Goal: Task Accomplishment & Management: Manage account settings

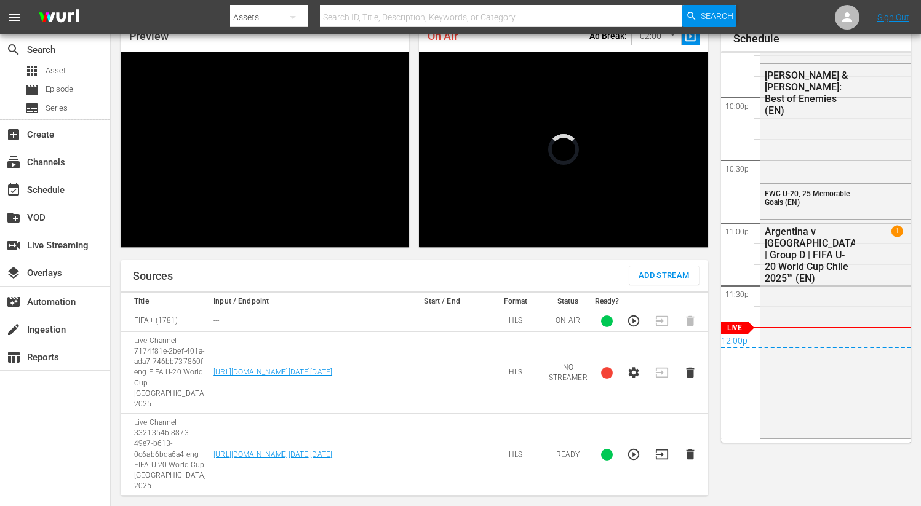
scroll to position [2716, 0]
click at [692, 359] on td at bounding box center [693, 373] width 28 height 82
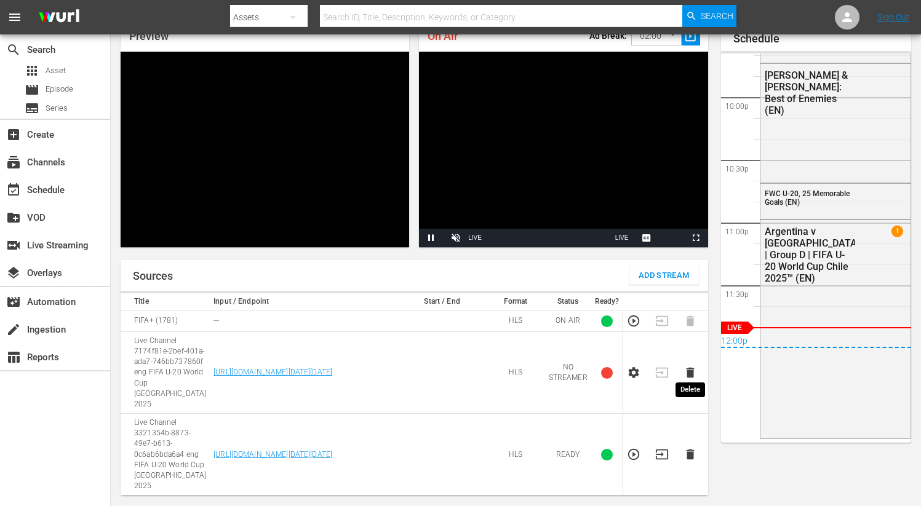
click at [691, 368] on icon "button" at bounding box center [690, 373] width 8 height 10
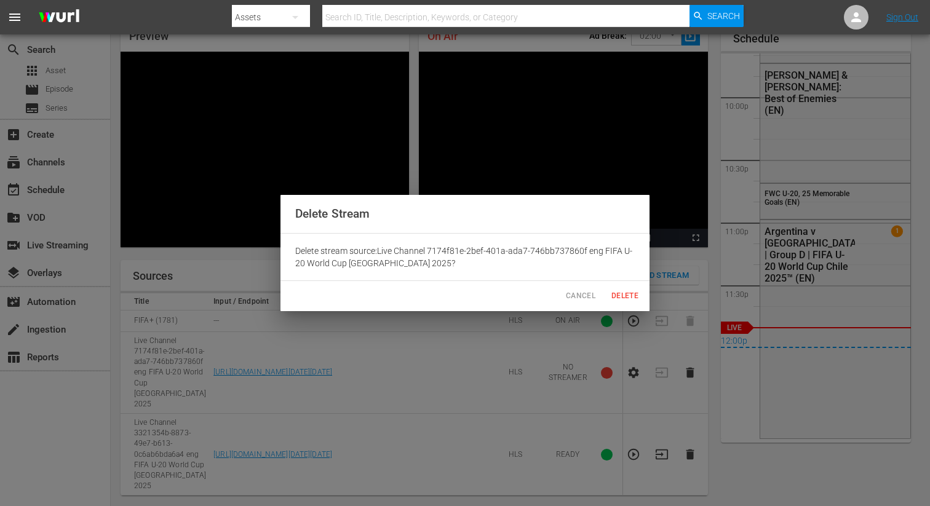
click at [620, 294] on span "Delete" at bounding box center [625, 296] width 30 height 13
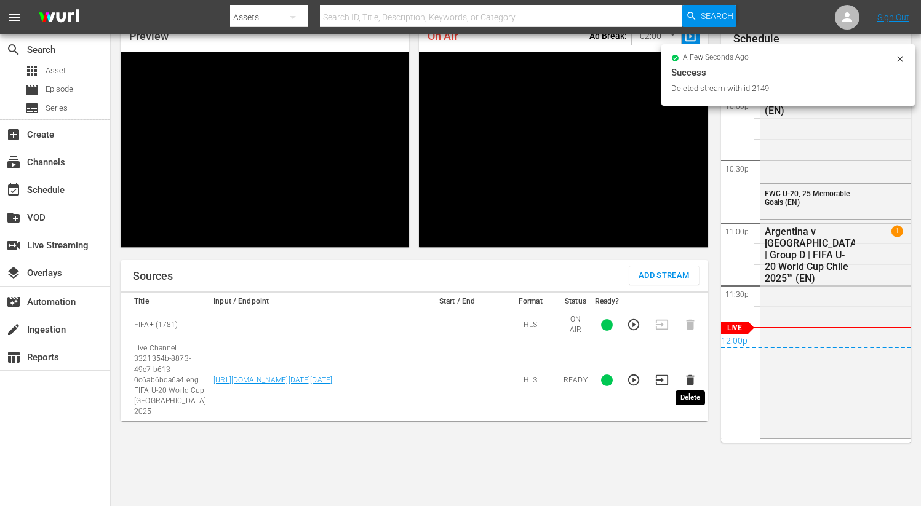
click at [690, 376] on icon "button" at bounding box center [690, 380] width 8 height 10
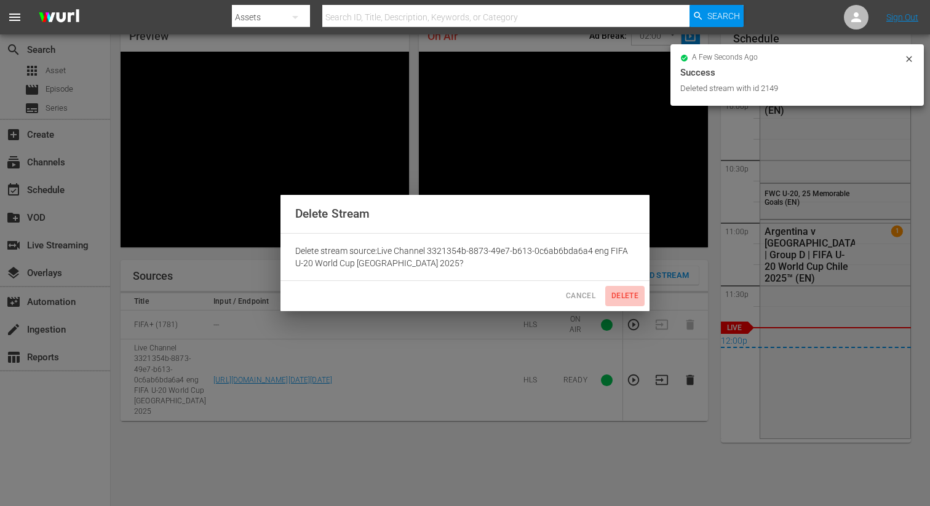
click at [625, 297] on span "Delete" at bounding box center [625, 296] width 30 height 13
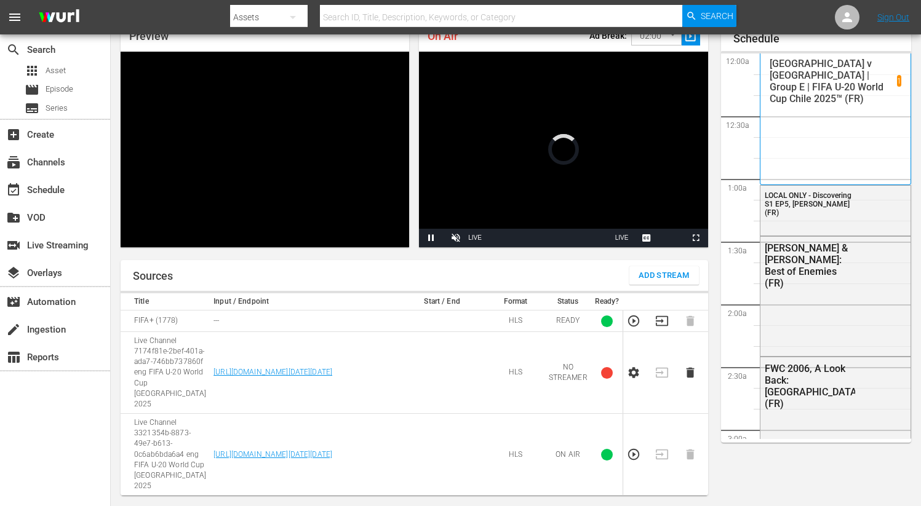
scroll to position [2726, 0]
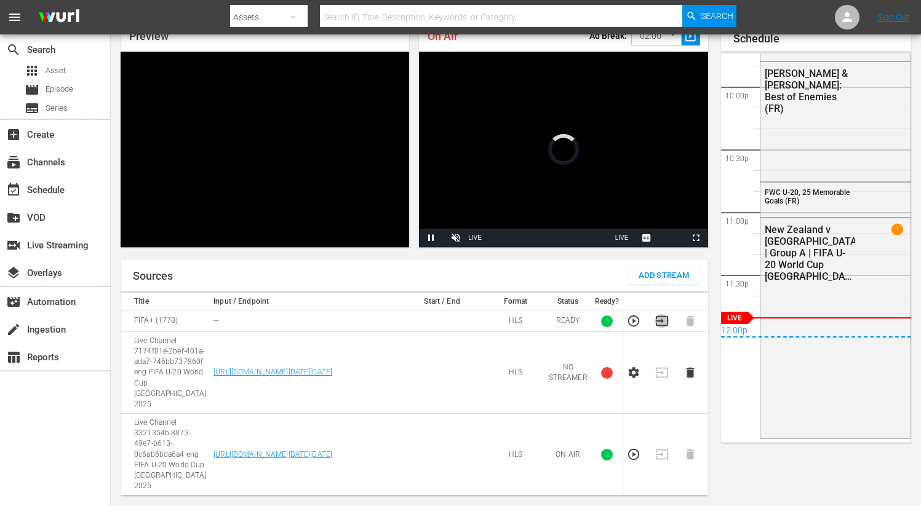
click at [659, 317] on icon "button" at bounding box center [662, 321] width 14 height 14
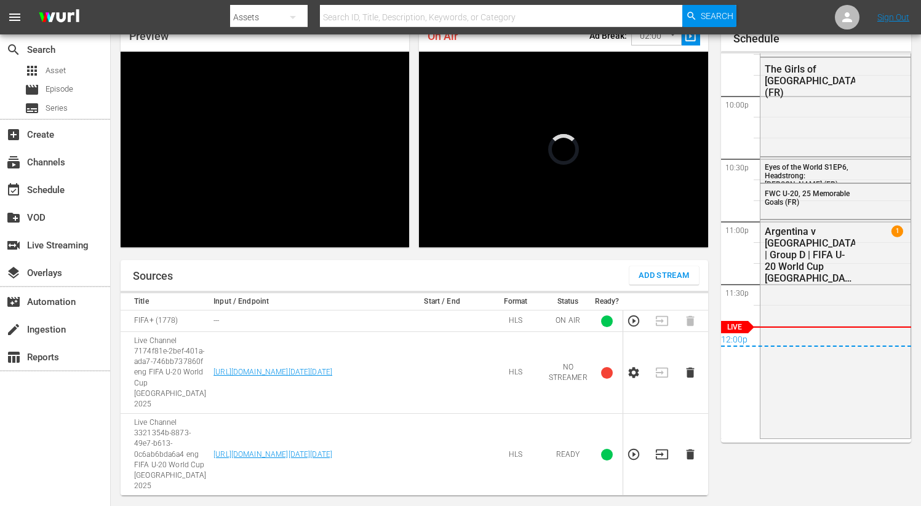
scroll to position [2717, 0]
click at [689, 373] on icon "button" at bounding box center [690, 373] width 14 height 14
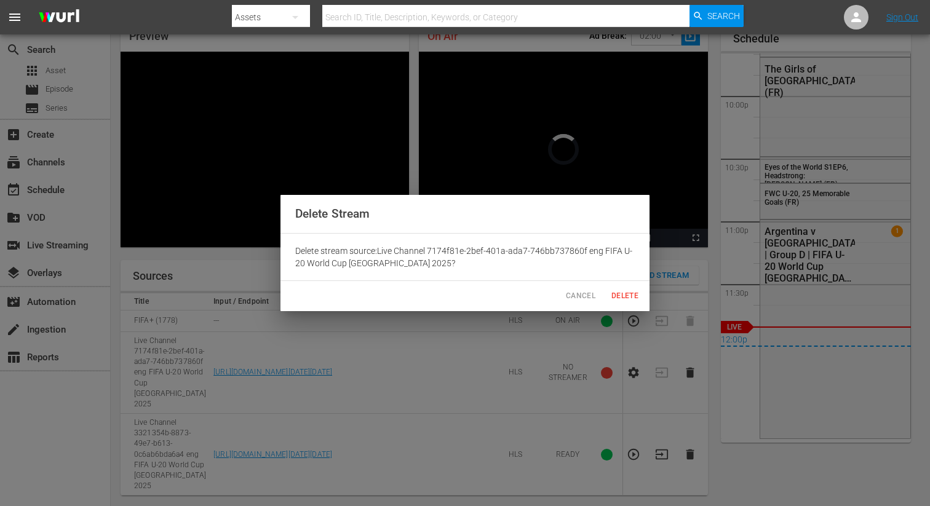
click at [628, 294] on span "Delete" at bounding box center [625, 296] width 30 height 13
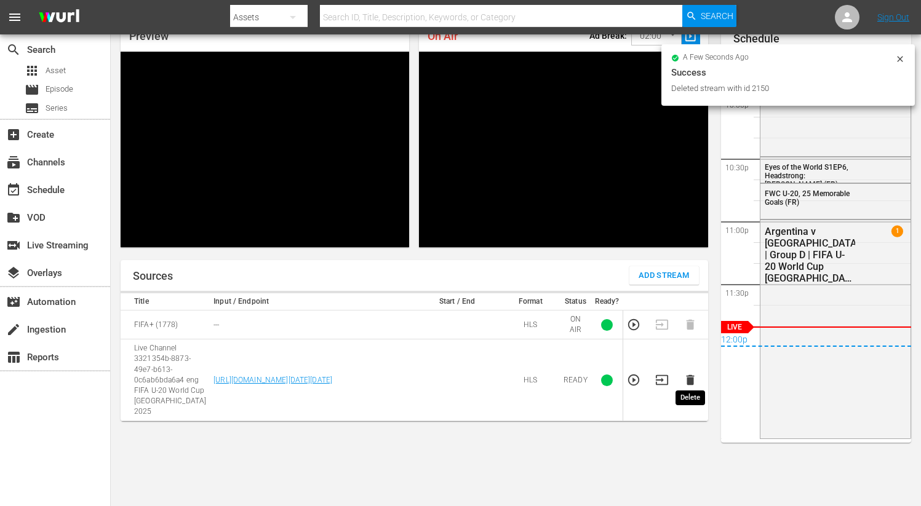
click at [689, 367] on td at bounding box center [693, 380] width 28 height 82
click at [689, 373] on icon "button" at bounding box center [690, 380] width 14 height 14
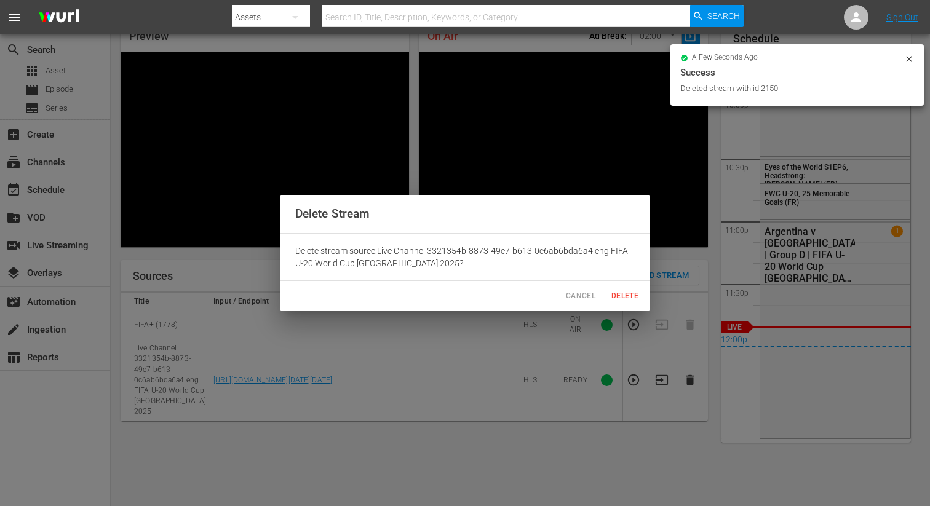
click at [621, 292] on span "Delete" at bounding box center [625, 296] width 30 height 13
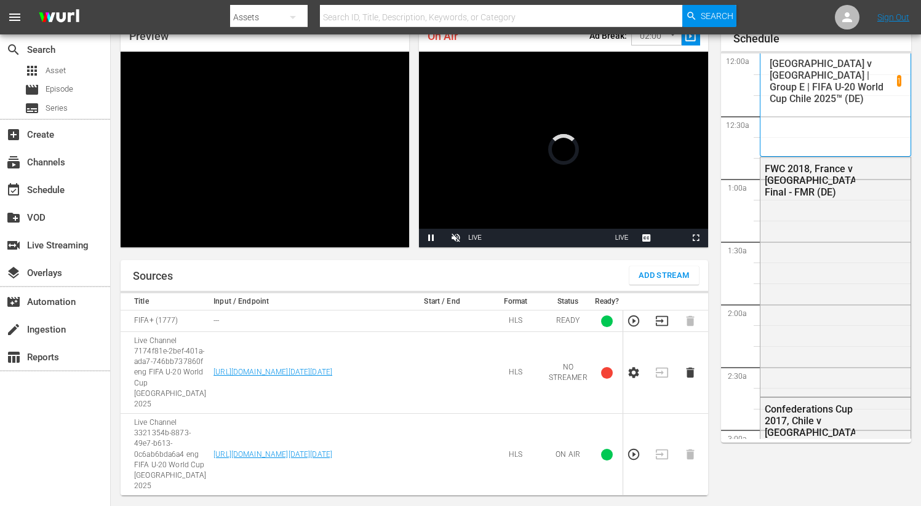
scroll to position [2726, 0]
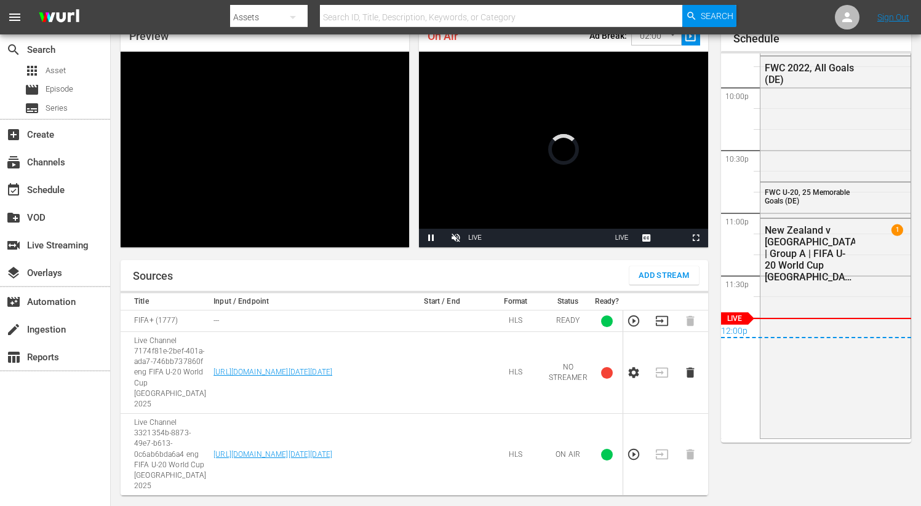
click at [659, 319] on icon "button" at bounding box center [662, 321] width 14 height 14
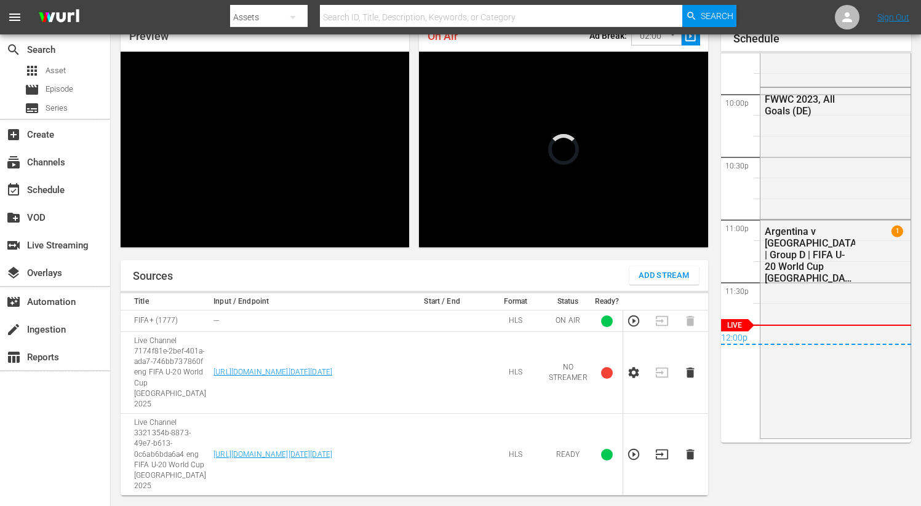
scroll to position [2719, 0]
click at [688, 368] on icon "button" at bounding box center [690, 373] width 8 height 10
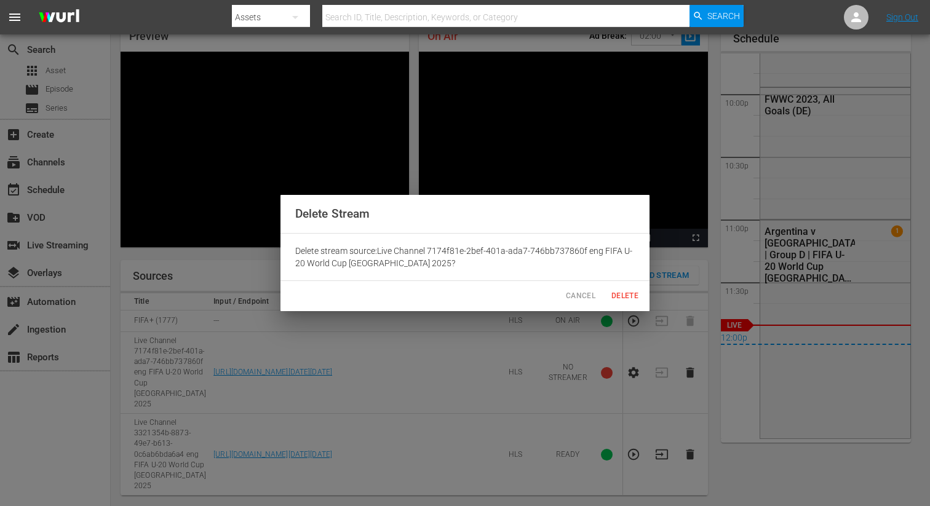
click at [616, 290] on span "Delete" at bounding box center [625, 296] width 30 height 13
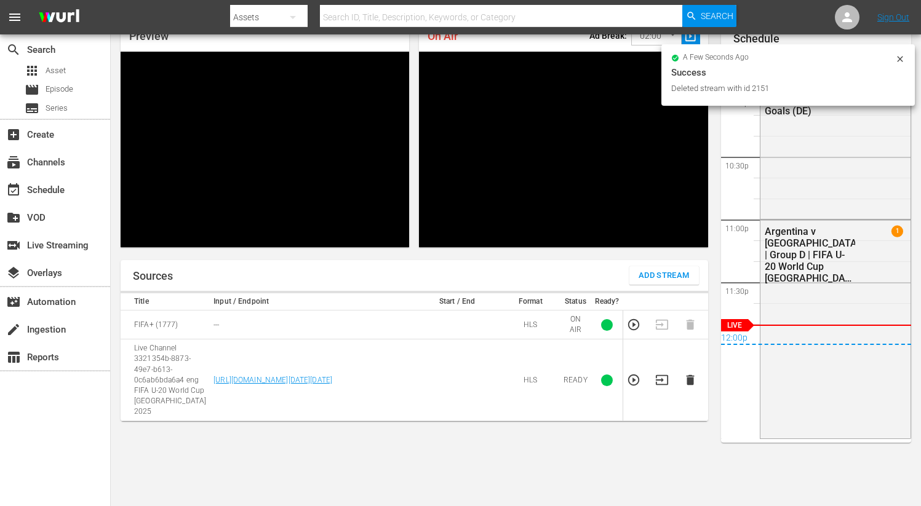
click at [689, 366] on td at bounding box center [693, 380] width 28 height 82
click at [687, 373] on icon "button" at bounding box center [690, 380] width 14 height 14
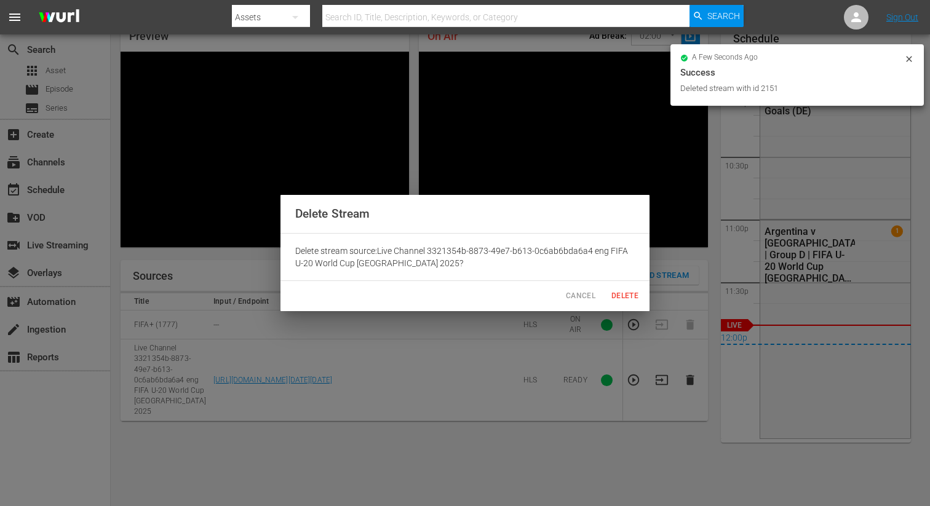
click at [620, 291] on span "Delete" at bounding box center [625, 296] width 30 height 13
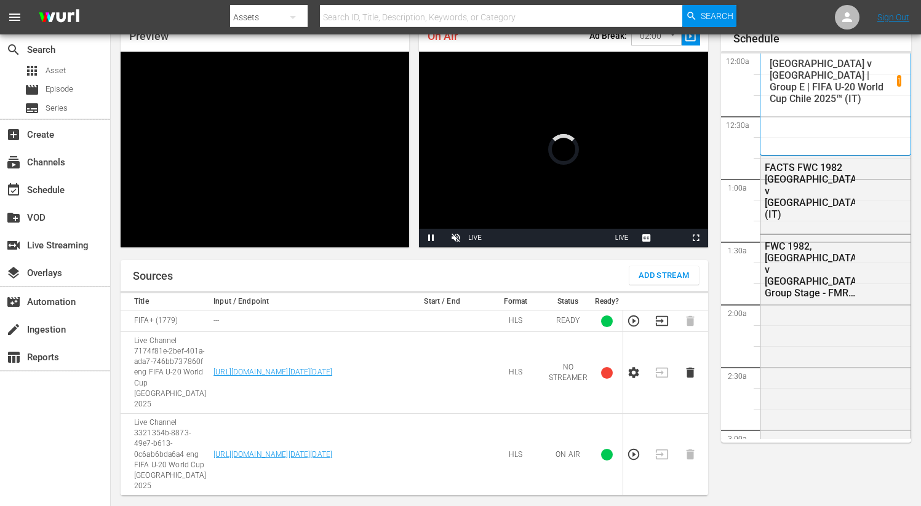
scroll to position [2743, 0]
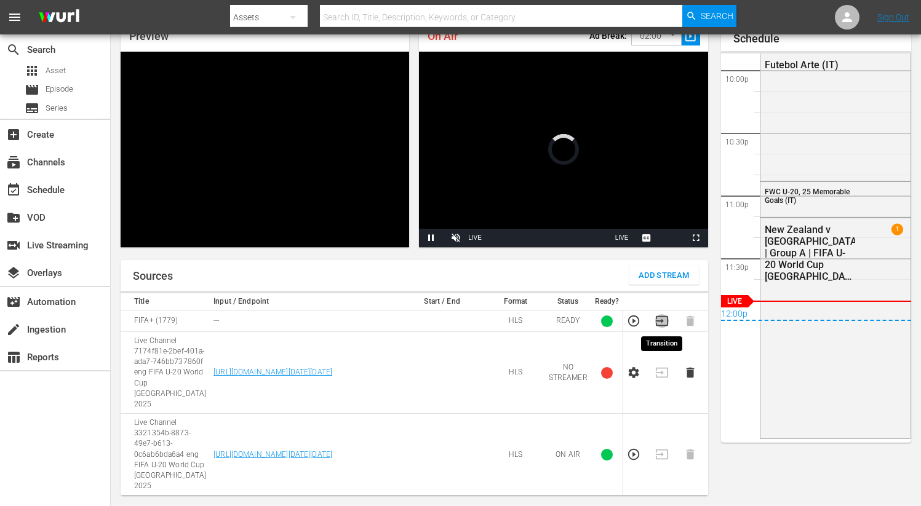
click at [663, 321] on icon "button" at bounding box center [662, 321] width 14 height 14
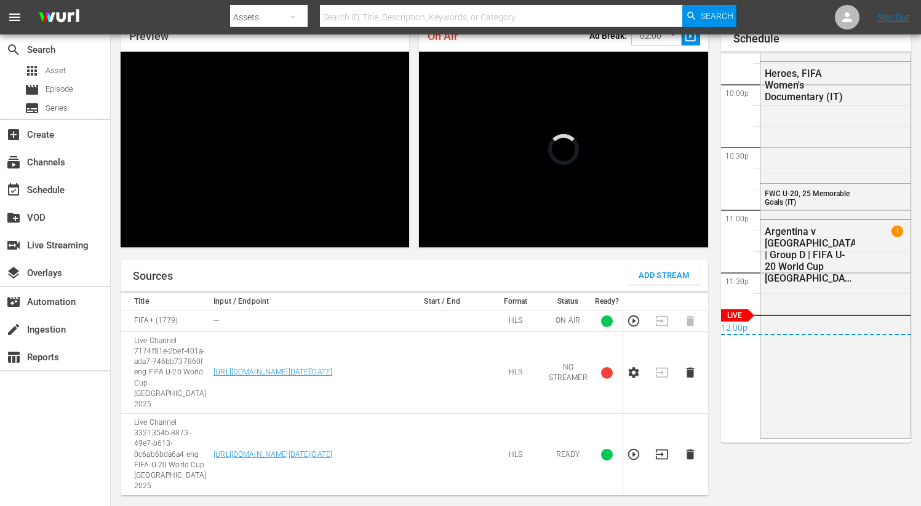
scroll to position [2729, 0]
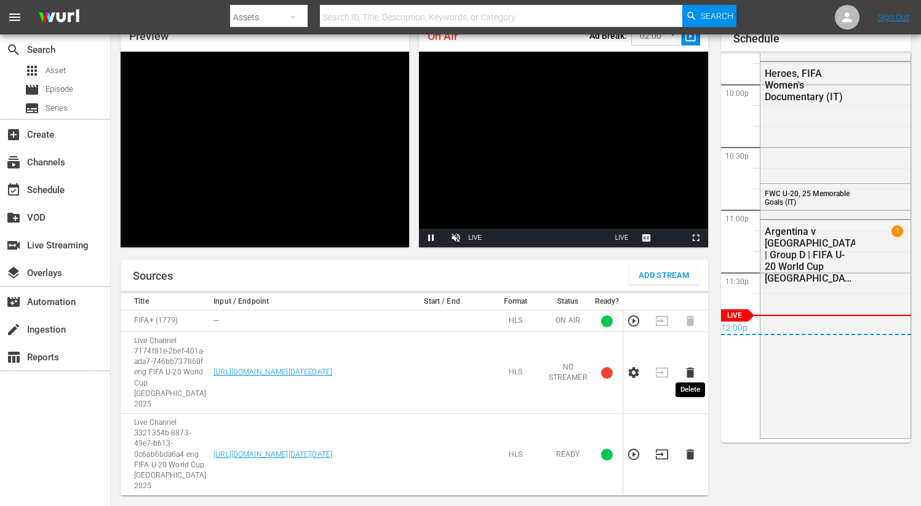
click at [692, 368] on icon "button" at bounding box center [690, 373] width 8 height 10
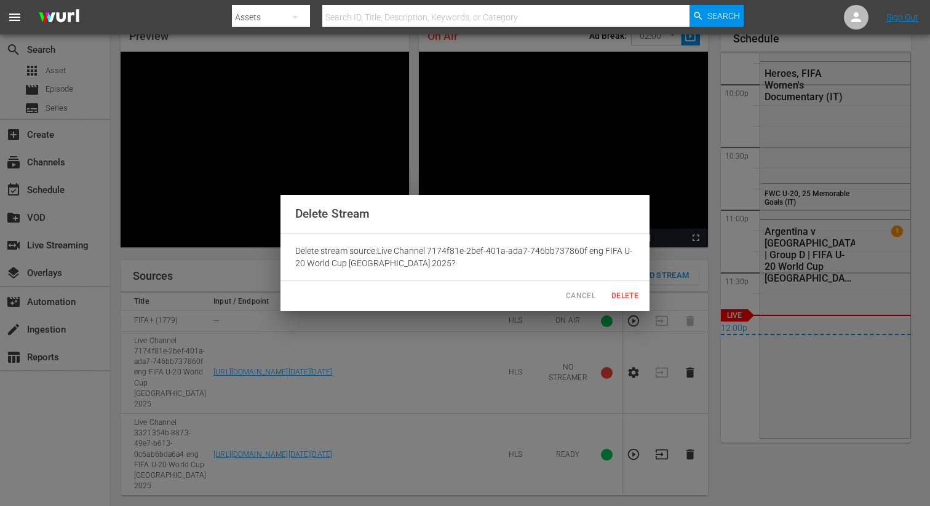
click at [594, 285] on div "Cancel Delete" at bounding box center [464, 296] width 369 height 30
click at [626, 296] on span "Delete" at bounding box center [625, 296] width 30 height 13
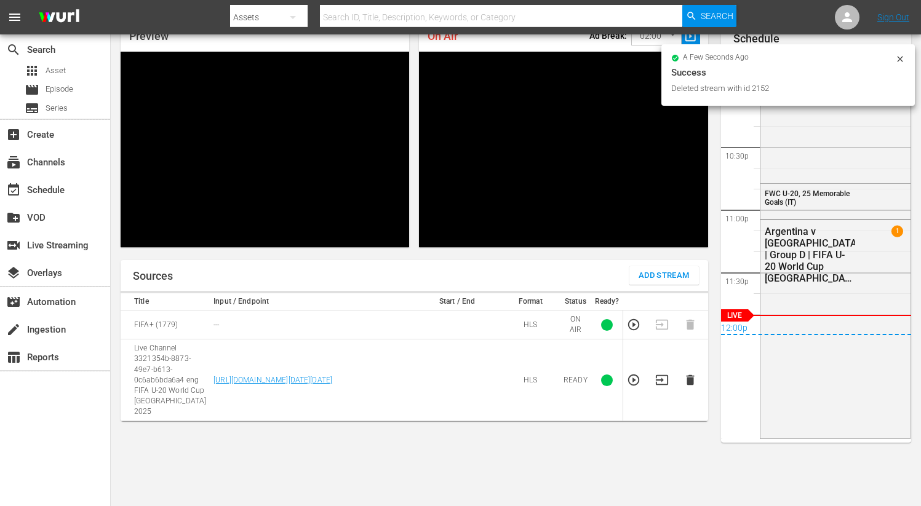
click at [689, 378] on icon "button" at bounding box center [690, 380] width 8 height 10
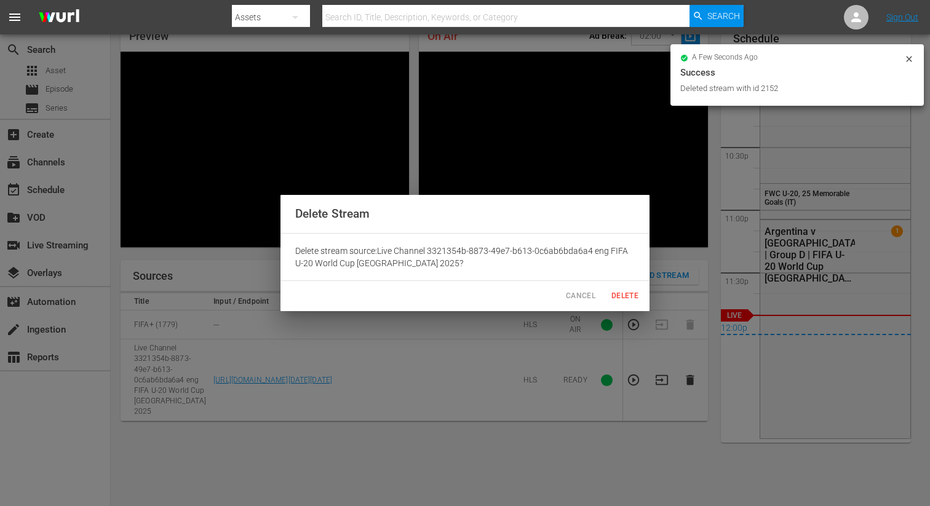
click at [624, 299] on span "Delete" at bounding box center [625, 296] width 30 height 13
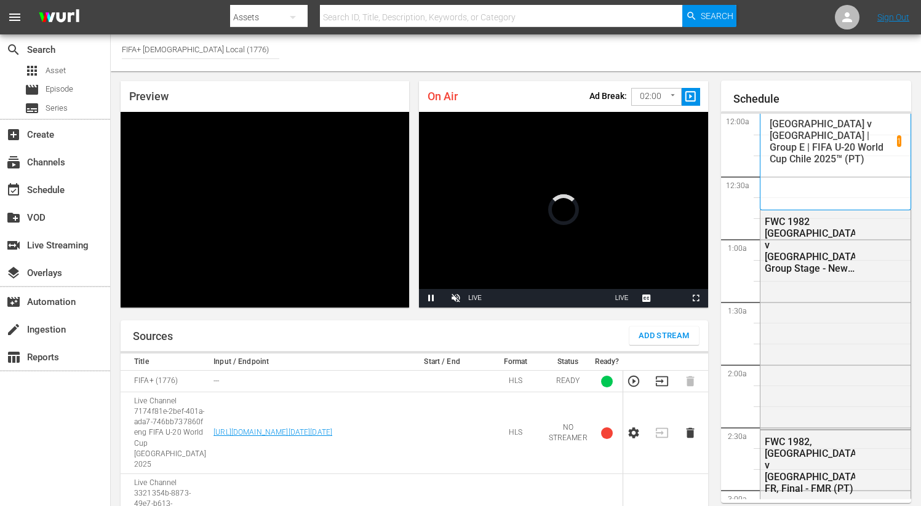
scroll to position [2717, 0]
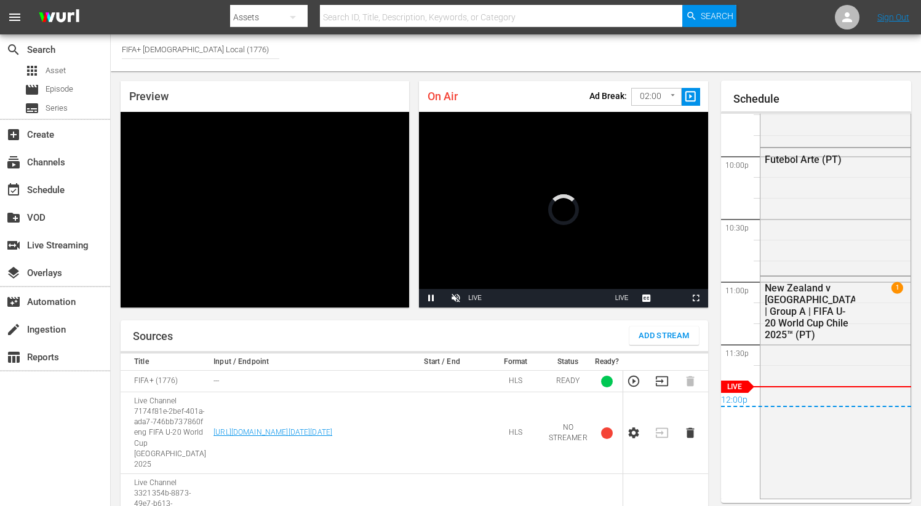
click at [663, 376] on icon "button" at bounding box center [662, 381] width 14 height 14
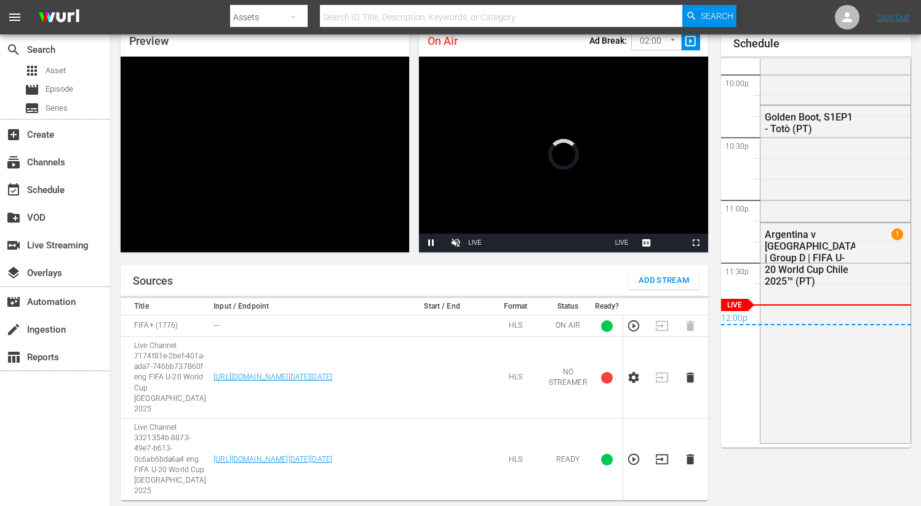
scroll to position [60, 0]
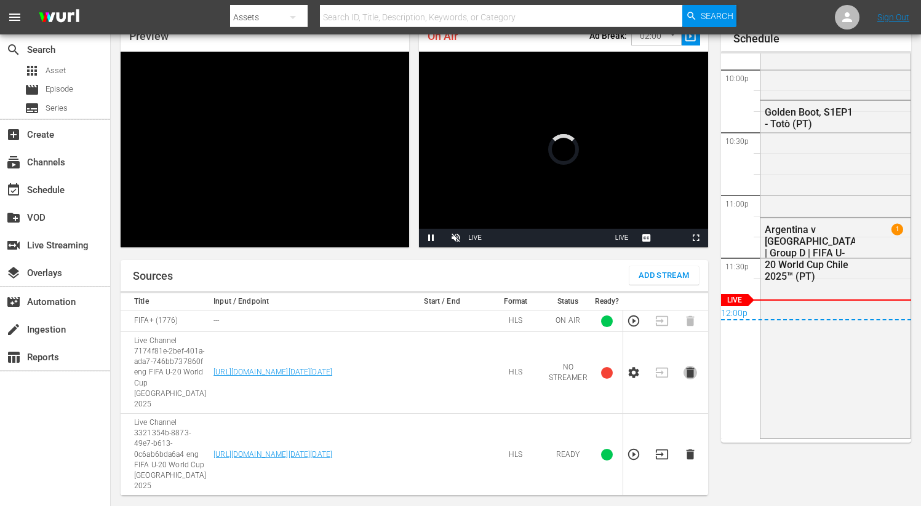
click at [694, 366] on icon "button" at bounding box center [690, 373] width 14 height 14
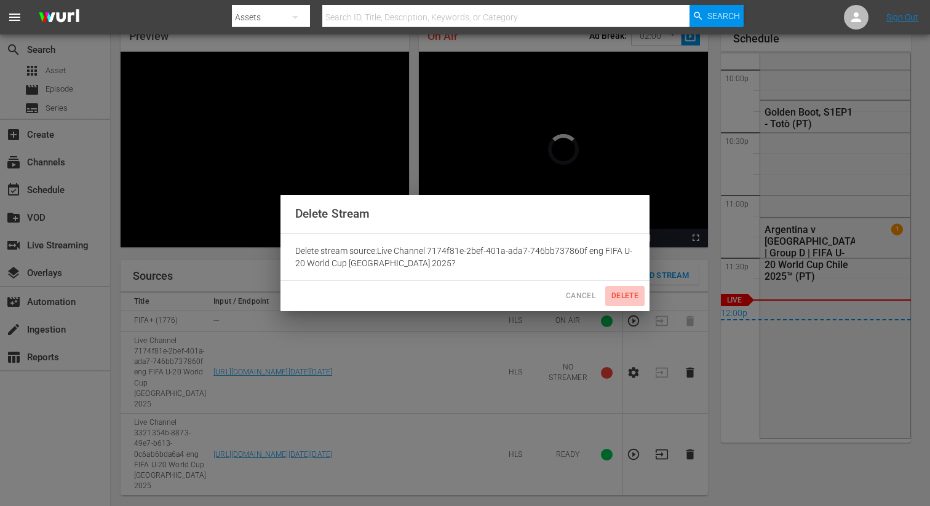
click at [609, 286] on button "Delete" at bounding box center [624, 296] width 39 height 20
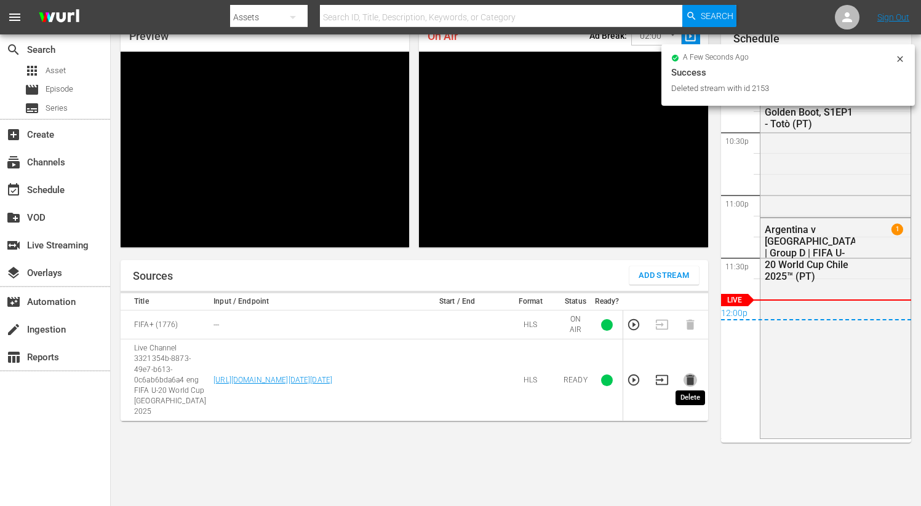
click at [688, 376] on icon "button" at bounding box center [690, 380] width 8 height 10
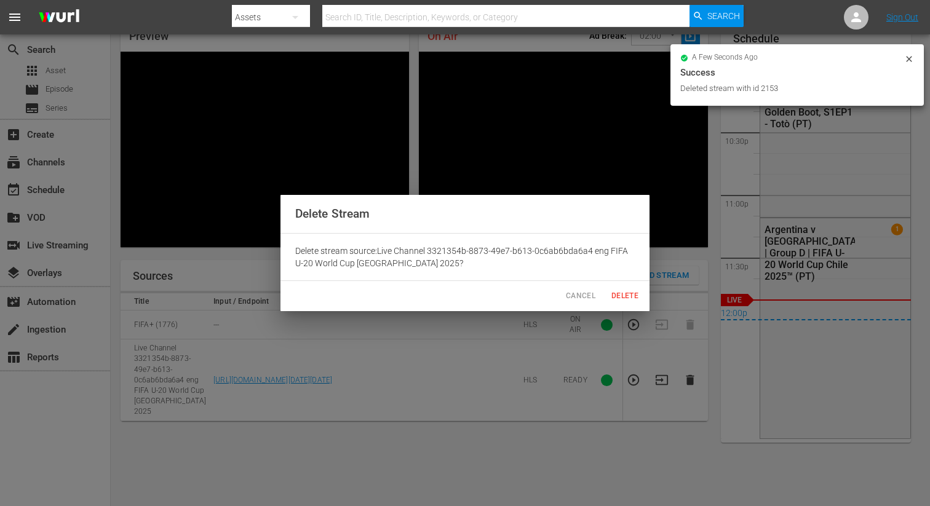
click at [632, 291] on span "Delete" at bounding box center [625, 296] width 30 height 13
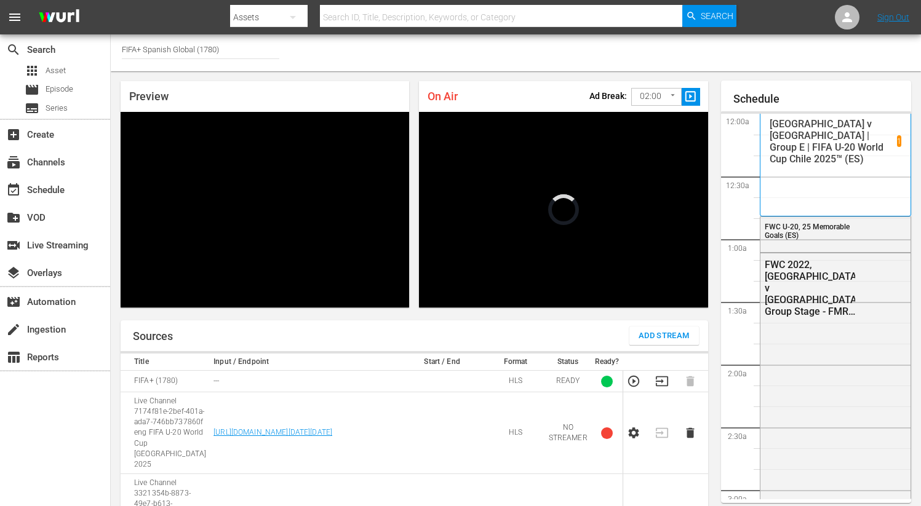
scroll to position [2730, 0]
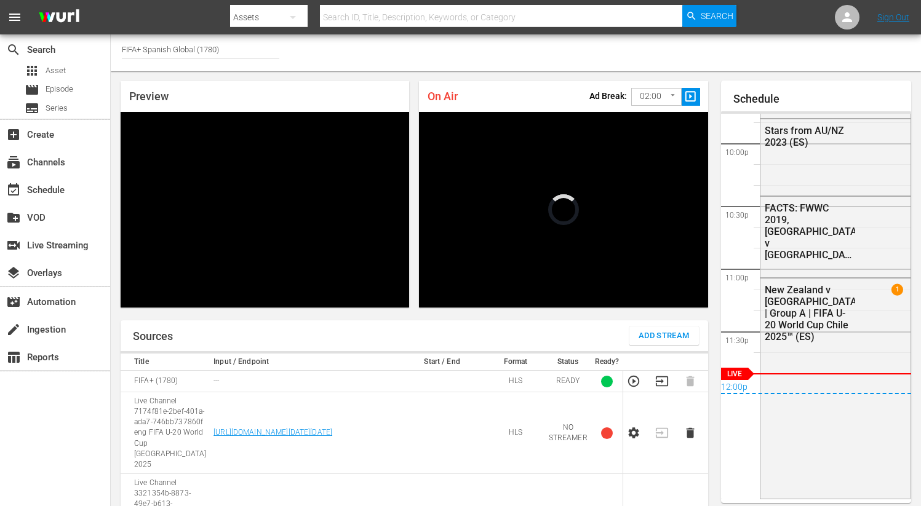
click at [663, 378] on icon "button" at bounding box center [662, 381] width 14 height 14
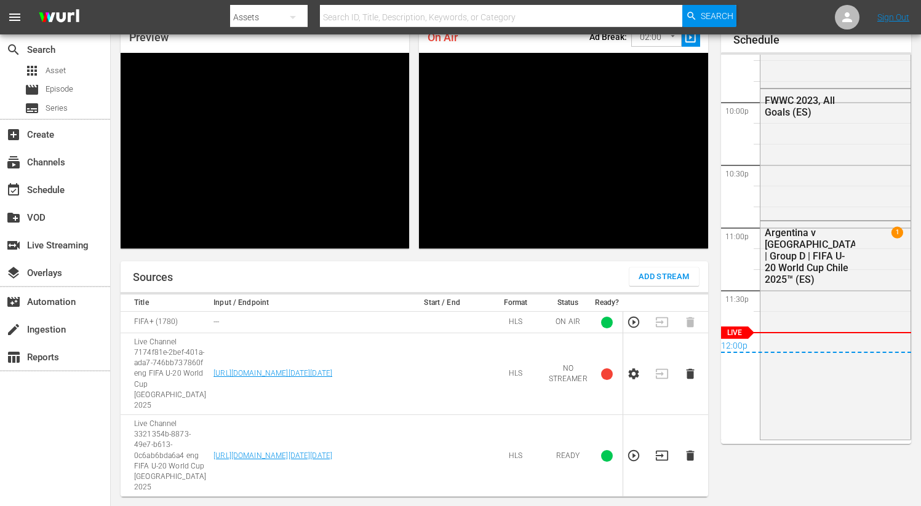
scroll to position [60, 0]
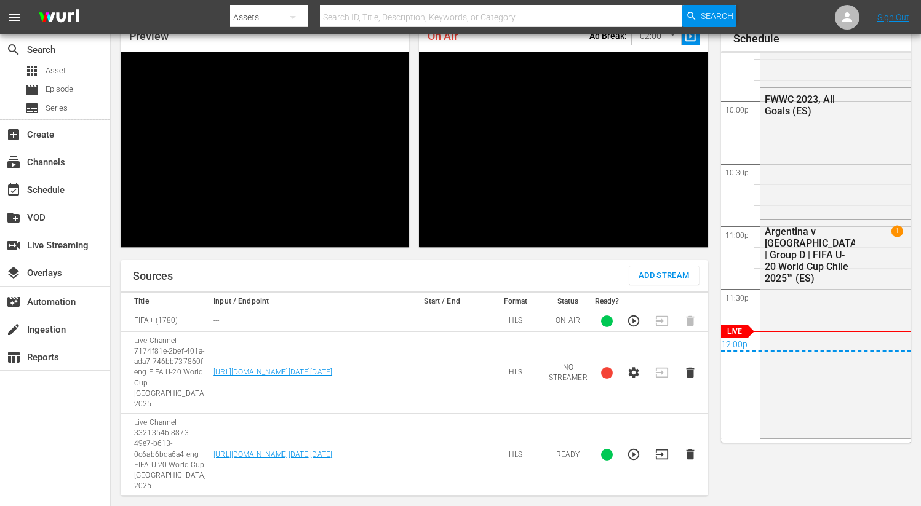
click at [691, 449] on icon "button" at bounding box center [690, 454] width 8 height 10
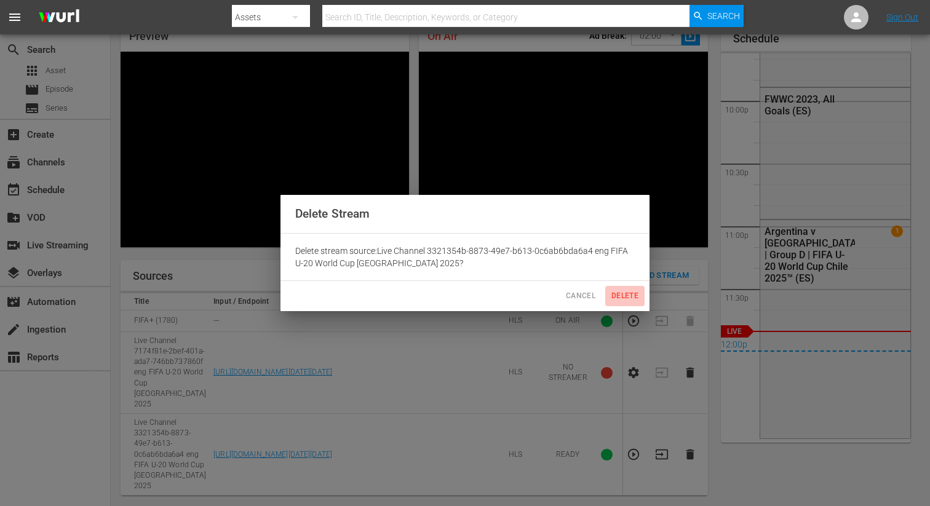
click at [621, 295] on span "Delete" at bounding box center [625, 296] width 30 height 13
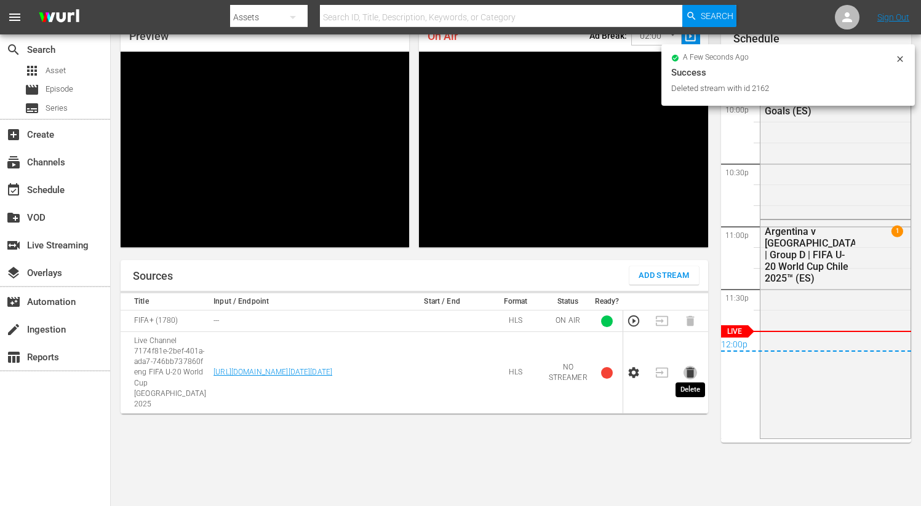
click at [689, 369] on icon "button" at bounding box center [690, 373] width 8 height 10
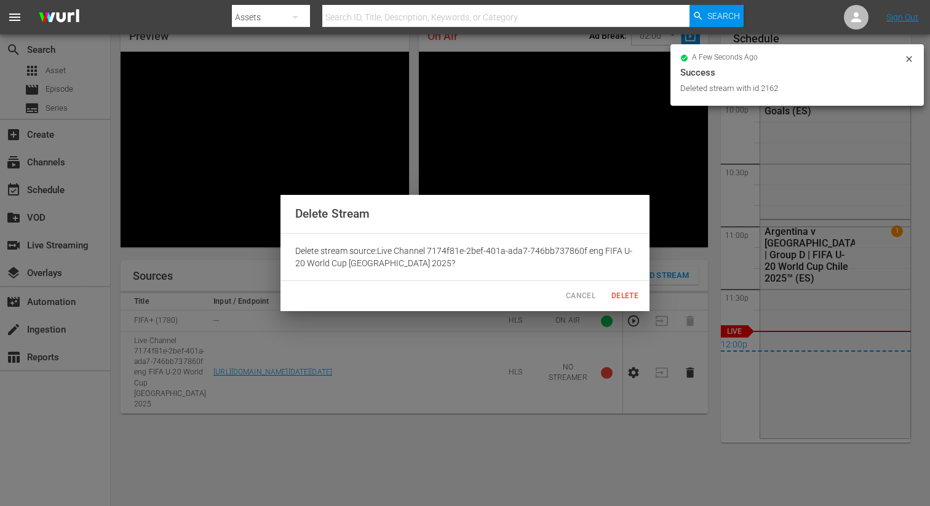
click at [630, 296] on span "Delete" at bounding box center [625, 296] width 30 height 13
